Goal: Navigation & Orientation: Find specific page/section

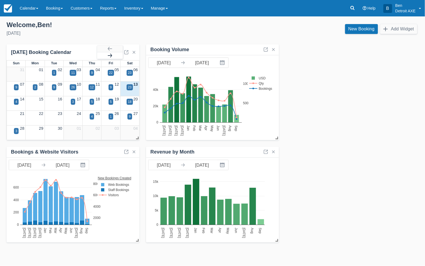
click at [110, 55] on button "button" at bounding box center [110, 55] width 26 height 7
click at [132, 86] on div "52" at bounding box center [130, 87] width 6 height 6
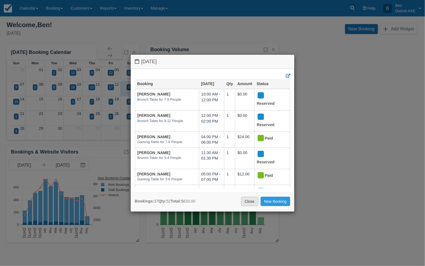
click at [249, 200] on link "Close" at bounding box center [249, 201] width 17 height 9
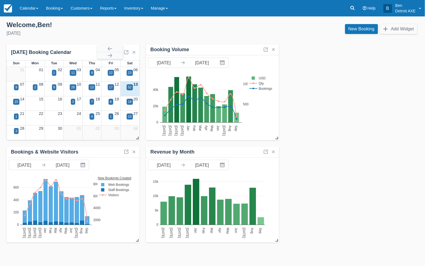
click at [92, 117] on div "4" at bounding box center [92, 116] width 2 height 5
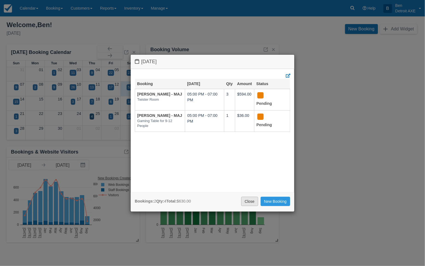
click at [251, 201] on link "Close" at bounding box center [249, 201] width 17 height 9
